Goal: Task Accomplishment & Management: Manage account settings

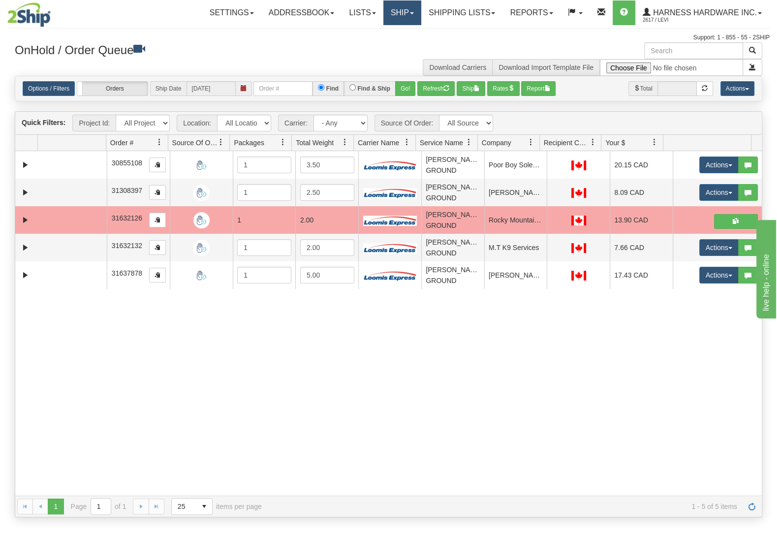
click at [403, 4] on link "Ship" at bounding box center [402, 12] width 38 height 25
click at [386, 32] on link "Ship Screen" at bounding box center [376, 34] width 89 height 13
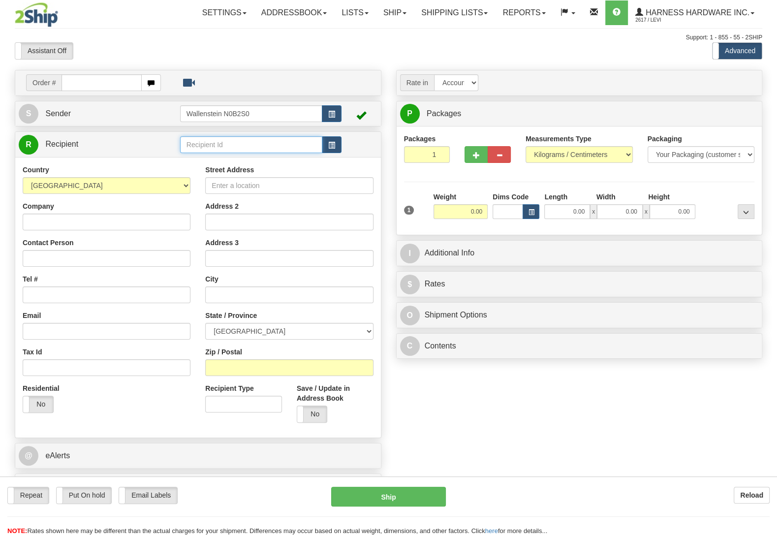
click at [252, 144] on input "text" at bounding box center [251, 144] width 142 height 17
type input "patp"
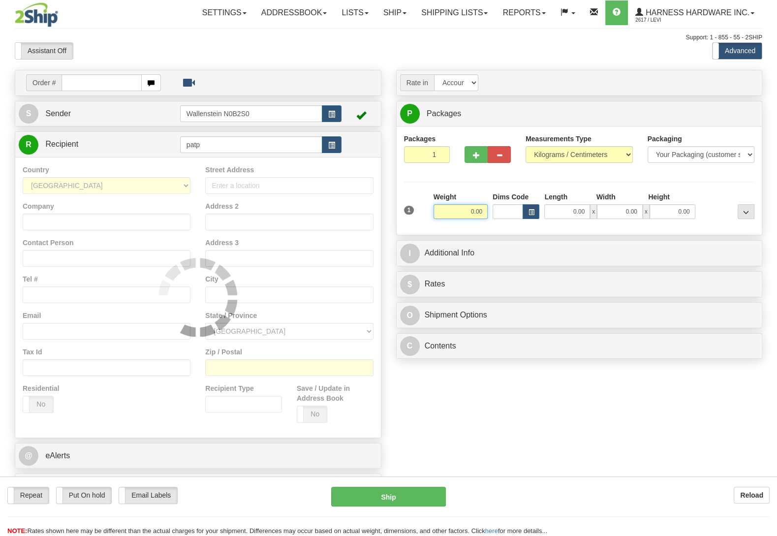
type input "202"
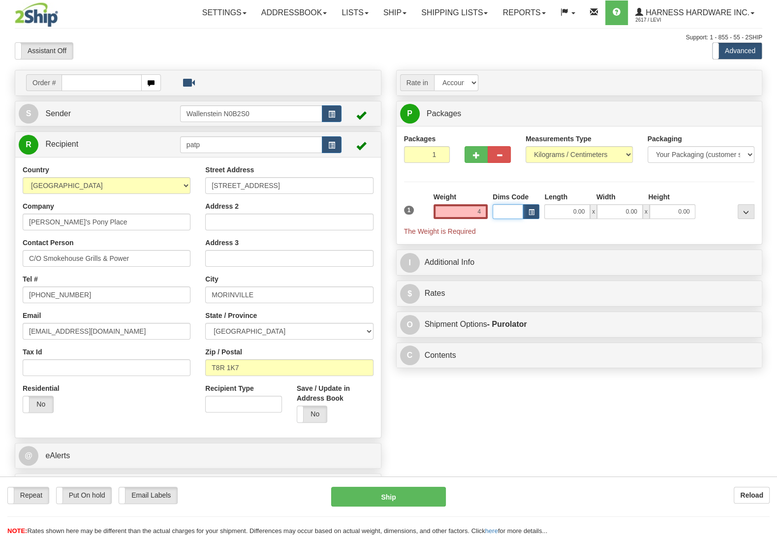
type input "4.00"
type input "202"
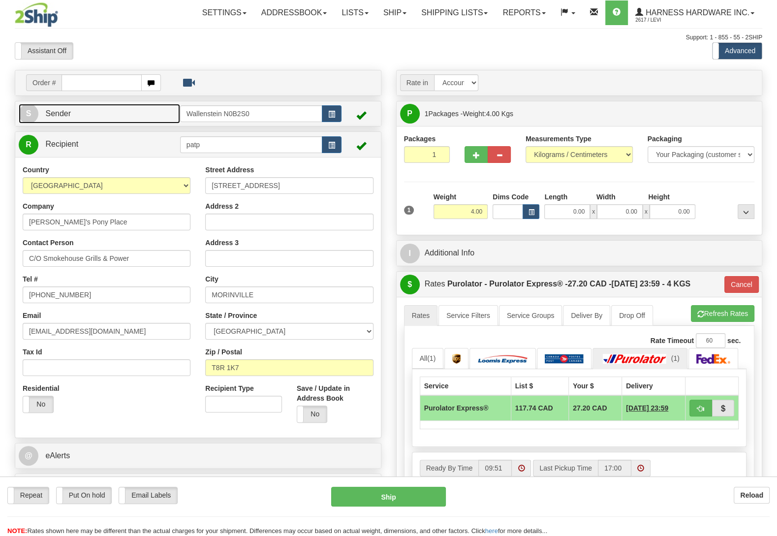
click at [163, 110] on link "S Sender" at bounding box center [99, 114] width 161 height 20
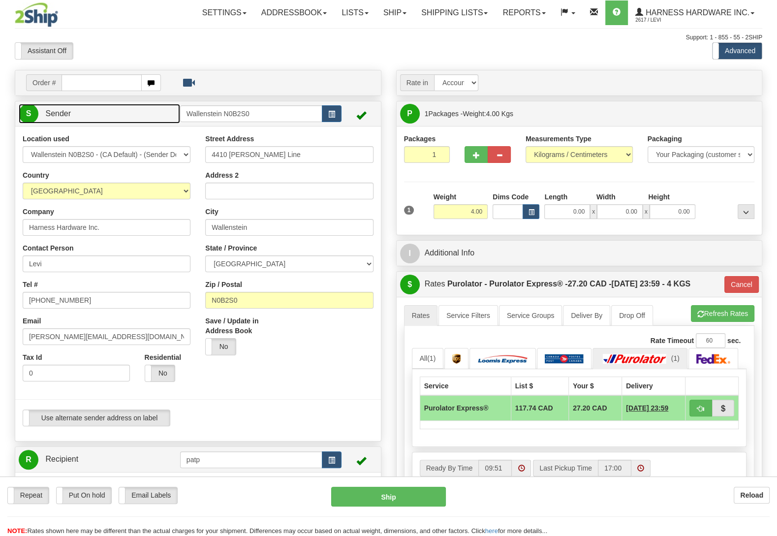
type input "WALLENSTEIN"
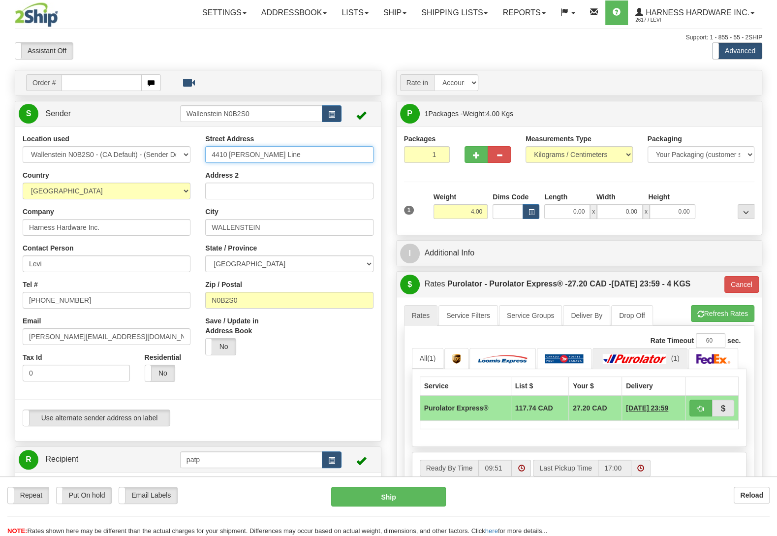
click at [291, 150] on input "4410 [PERSON_NAME] Line" at bounding box center [289, 154] width 168 height 17
type input "4410 Lawson Line."
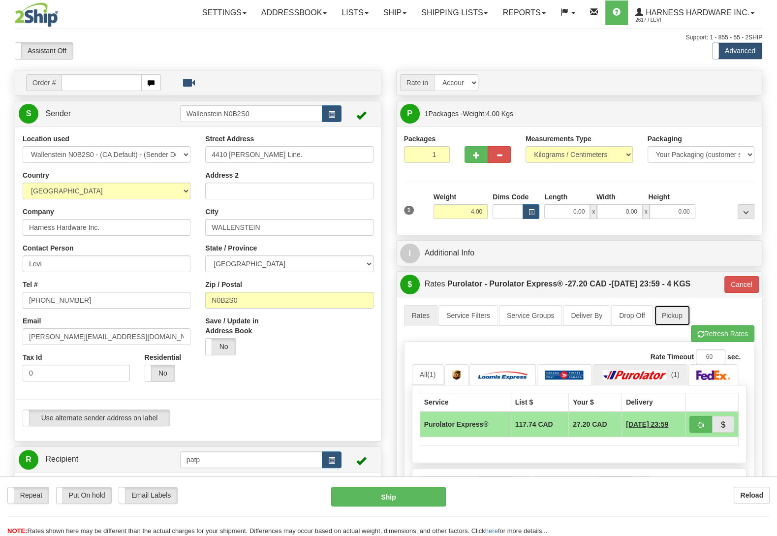
click at [676, 319] on link "Pickup" at bounding box center [672, 315] width 36 height 21
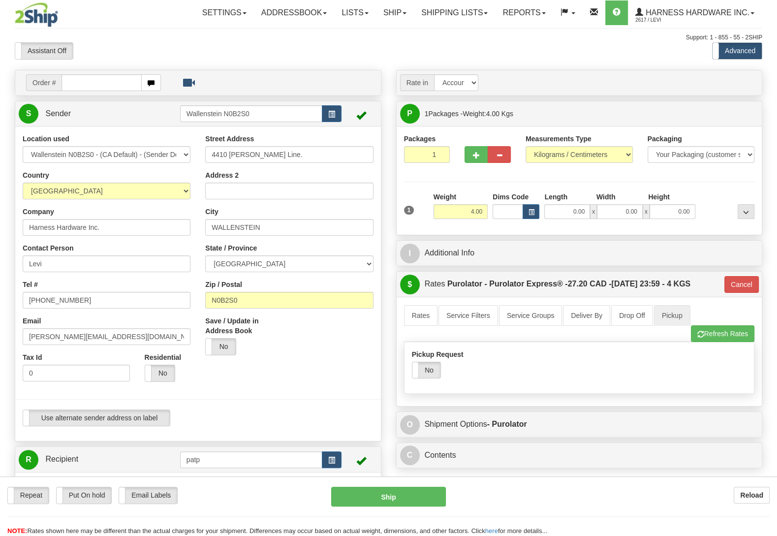
click at [428, 357] on label "Pickup Request" at bounding box center [438, 354] width 52 height 10
click at [0, 0] on input "Pickup Request" at bounding box center [0, 0] width 0 height 0
click at [431, 372] on label "No" at bounding box center [426, 370] width 28 height 16
click at [418, 312] on link "Rates" at bounding box center [421, 315] width 34 height 21
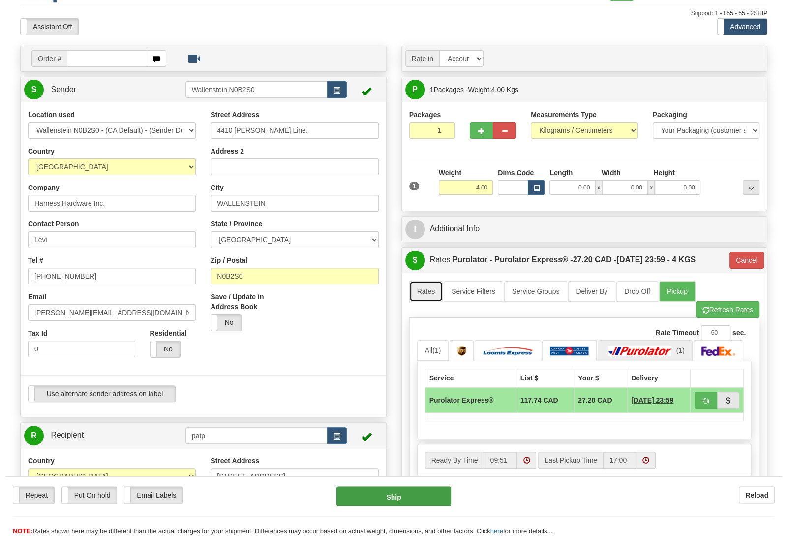
scroll to position [52, 0]
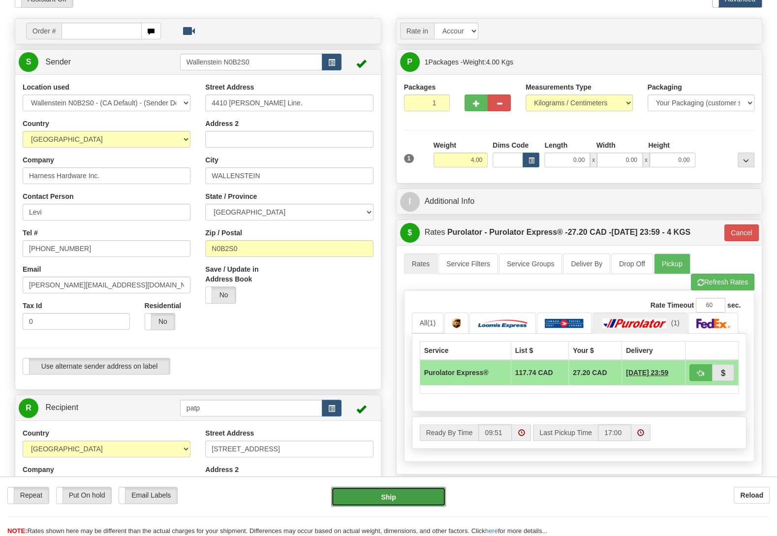
click at [409, 492] on button "Ship" at bounding box center [388, 497] width 115 height 20
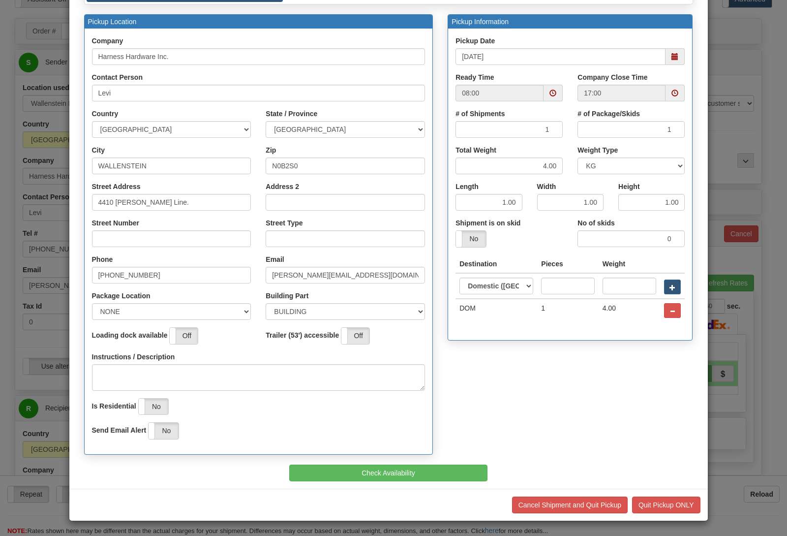
scroll to position [84, 0]
click at [393, 472] on button "Check Availability" at bounding box center [388, 472] width 198 height 17
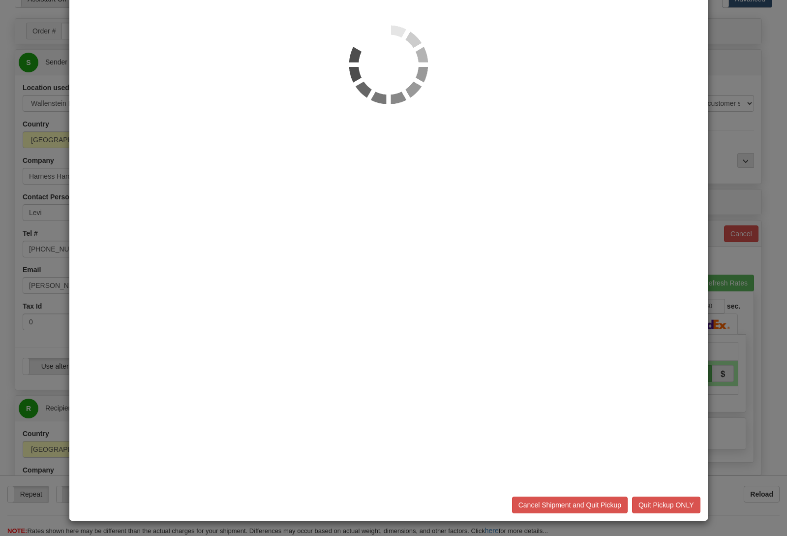
scroll to position [0, 0]
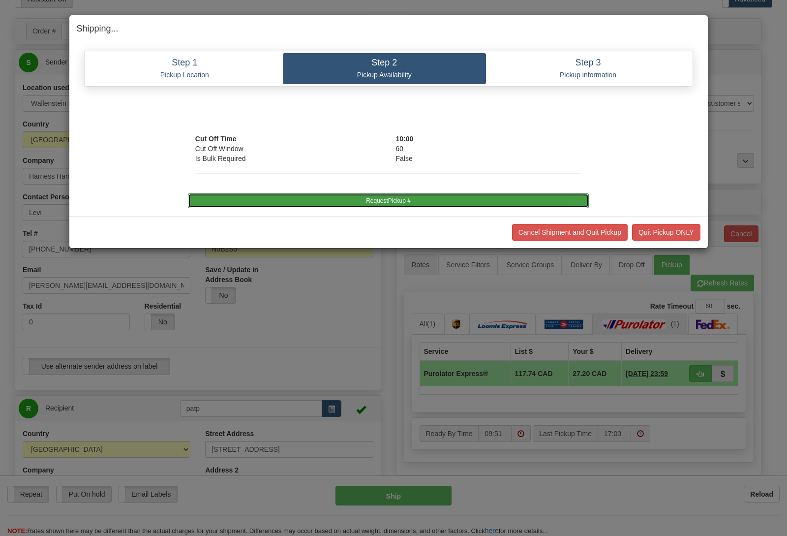
click at [398, 201] on button "RequestPickup #" at bounding box center [388, 200] width 401 height 15
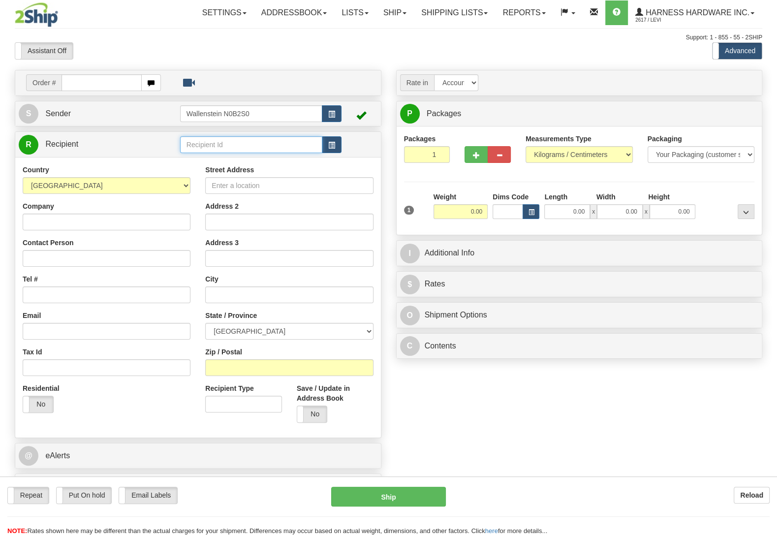
click at [216, 143] on input "text" at bounding box center [251, 144] width 142 height 17
type input "twob"
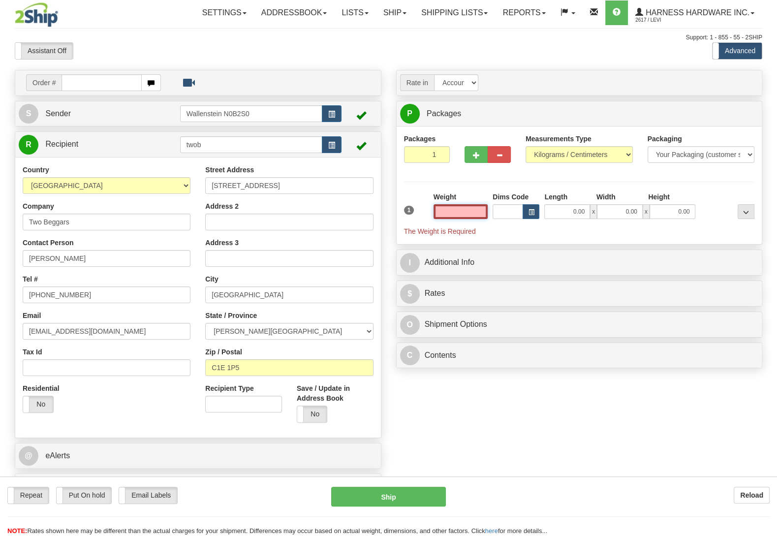
type input "[GEOGRAPHIC_DATA]"
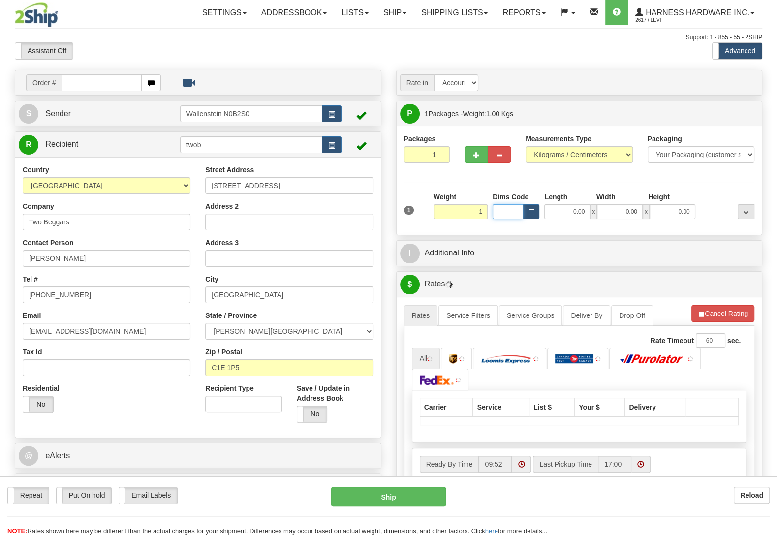
type input "1.00"
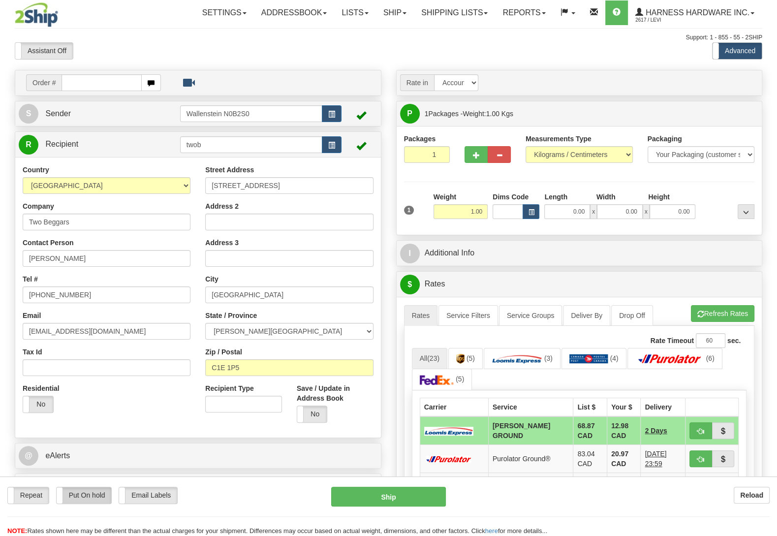
click at [91, 494] on label "Put On hold" at bounding box center [84, 495] width 55 height 16
click at [380, 498] on button "Hold" at bounding box center [388, 497] width 115 height 20
type input "DD"
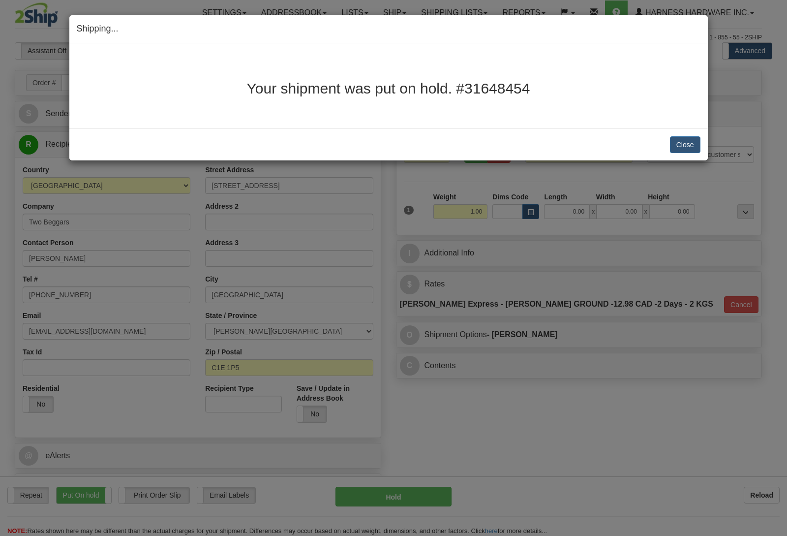
click at [689, 92] on h2 "Your shipment was put on hold. #31648454" at bounding box center [389, 88] width 624 height 16
click at [696, 143] on button "Close" at bounding box center [685, 144] width 31 height 17
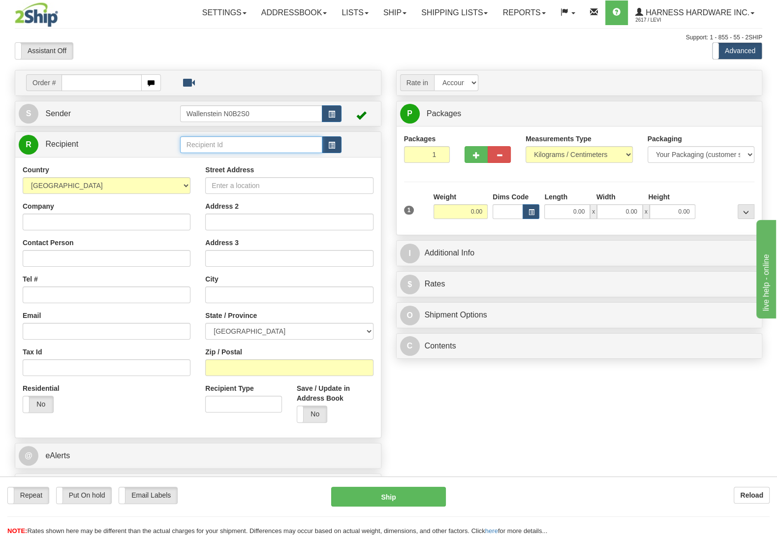
click at [206, 152] on input "text" at bounding box center [251, 144] width 142 height 17
type input "cedc"
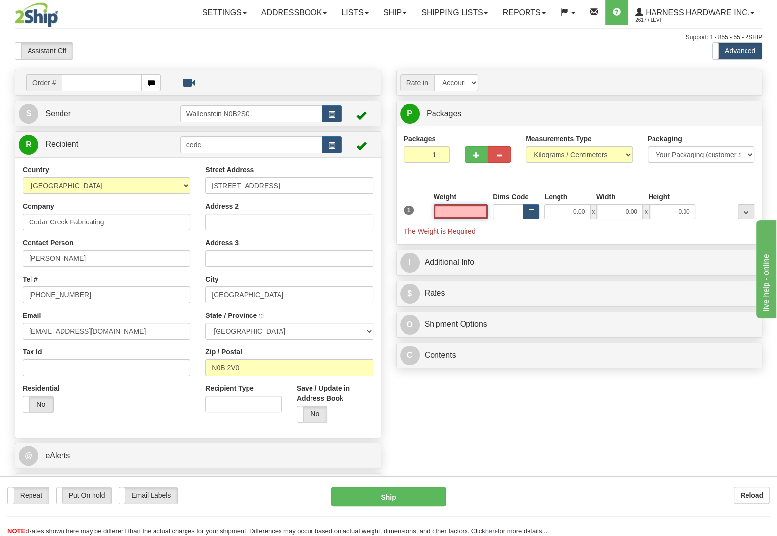
type input "WEST MONTROSE"
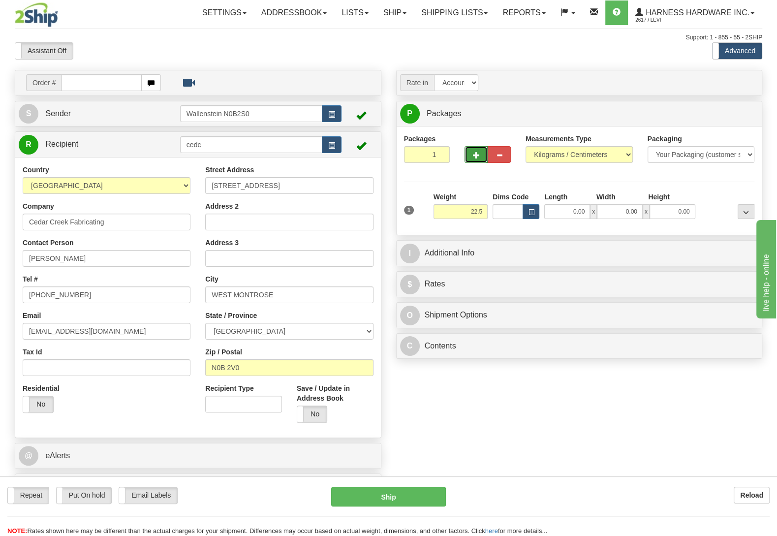
type input "22.50"
click at [475, 156] on span "button" at bounding box center [476, 155] width 7 height 6
radio input "true"
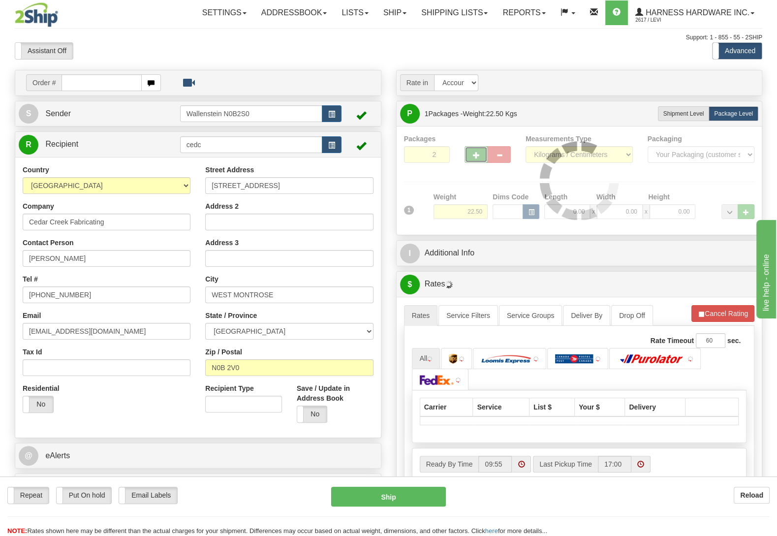
click at [475, 156] on div "Packages 2 1 Measurements Type" at bounding box center [579, 180] width 351 height 93
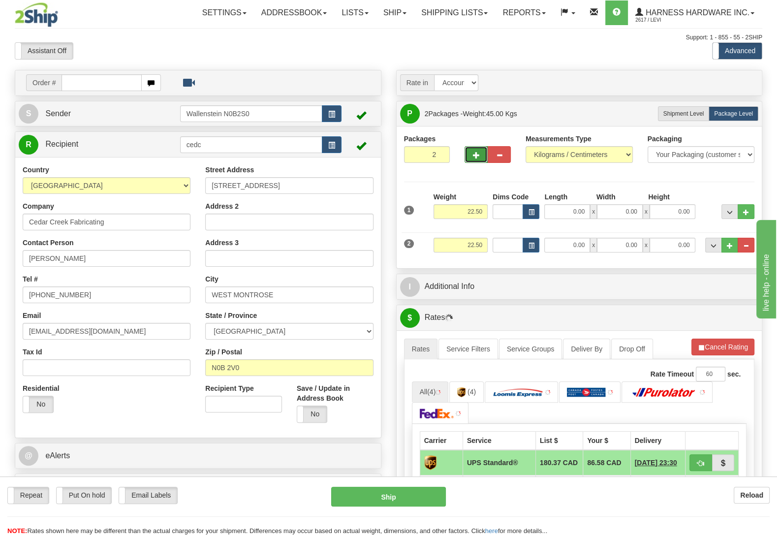
click at [475, 156] on span "button" at bounding box center [476, 155] width 7 height 6
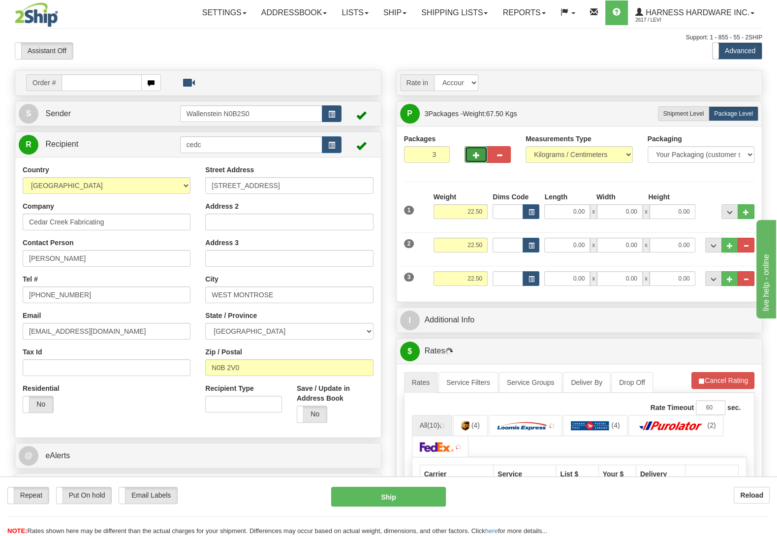
click at [475, 156] on span "button" at bounding box center [476, 155] width 7 height 6
type input "4"
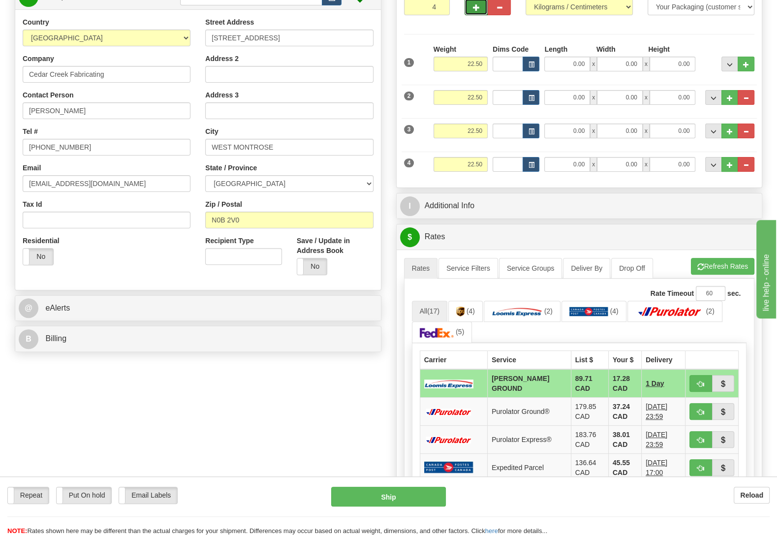
scroll to position [155, 0]
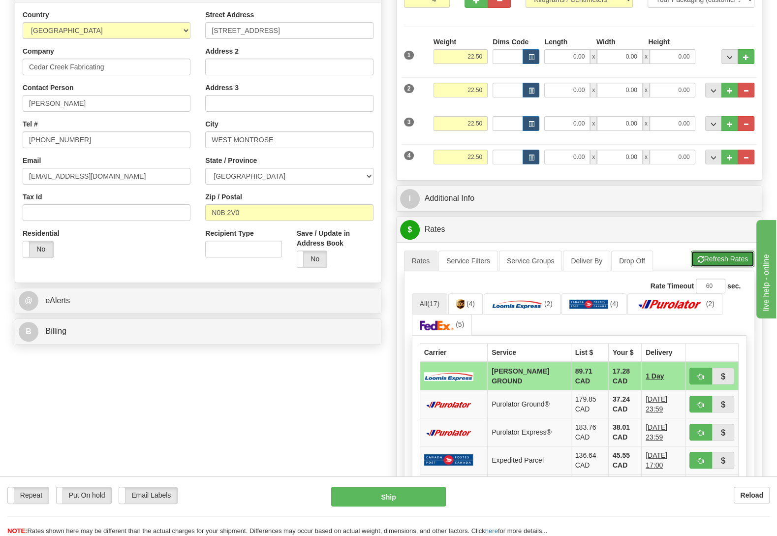
click at [734, 260] on button "Refresh Rates" at bounding box center [722, 258] width 63 height 17
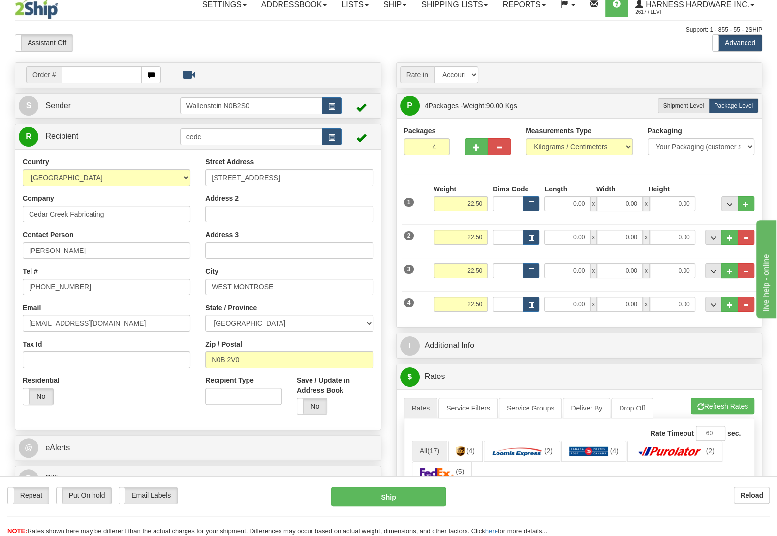
scroll to position [0, 0]
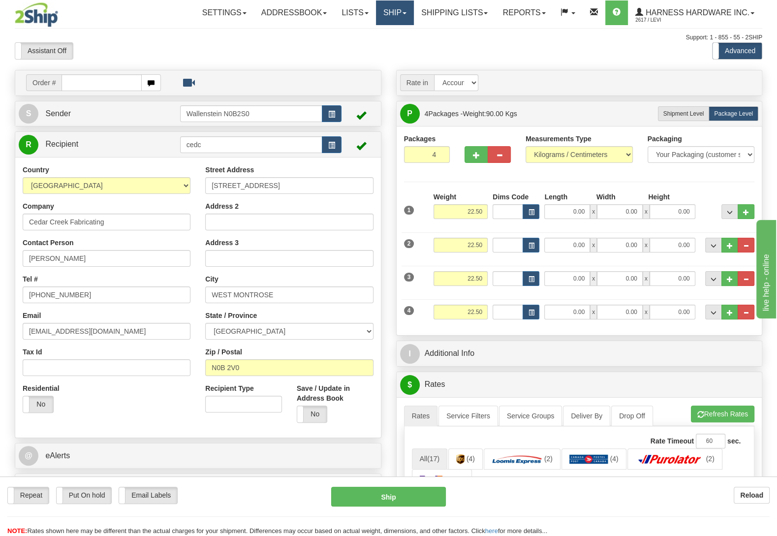
click at [394, 14] on link "Ship" at bounding box center [395, 12] width 38 height 25
click at [386, 48] on span "OnHold / Order Queue" at bounding box center [368, 47] width 69 height 8
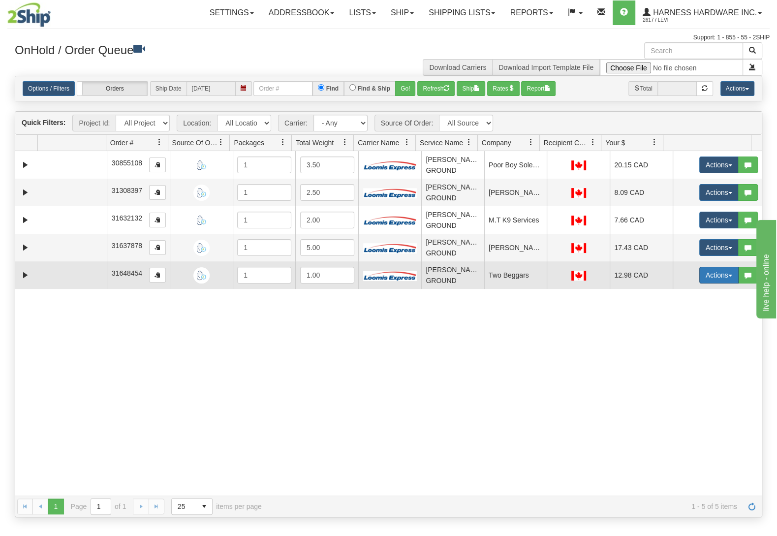
click at [710, 278] on button "Actions" at bounding box center [718, 275] width 39 height 17
click at [676, 333] on span "Ship" at bounding box center [679, 332] width 21 height 8
